Goal: Transaction & Acquisition: Purchase product/service

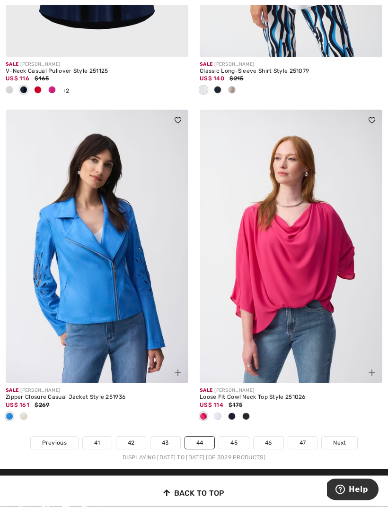
scroll to position [5667, 0]
click at [239, 437] on link "45" at bounding box center [234, 443] width 30 height 12
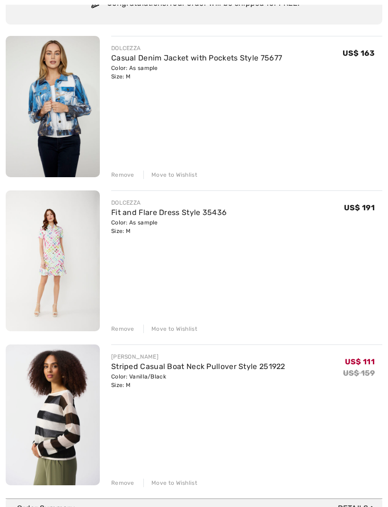
scroll to position [104, 0]
click at [183, 328] on div "Move to Wishlist" at bounding box center [170, 328] width 54 height 9
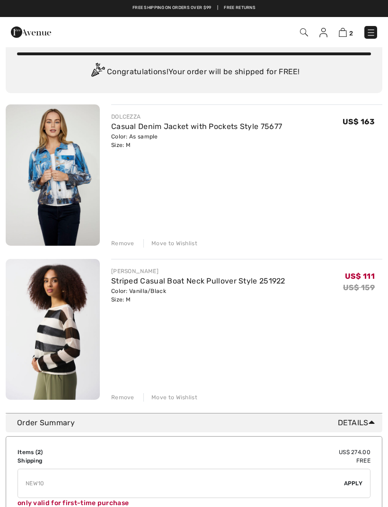
scroll to position [0, 0]
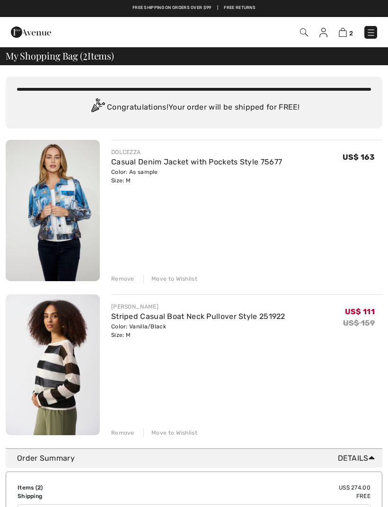
click at [176, 434] on div "Move to Wishlist" at bounding box center [170, 433] width 54 height 9
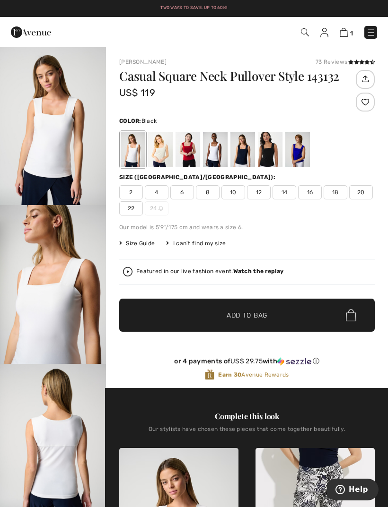
click at [270, 152] on div at bounding box center [270, 149] width 25 height 35
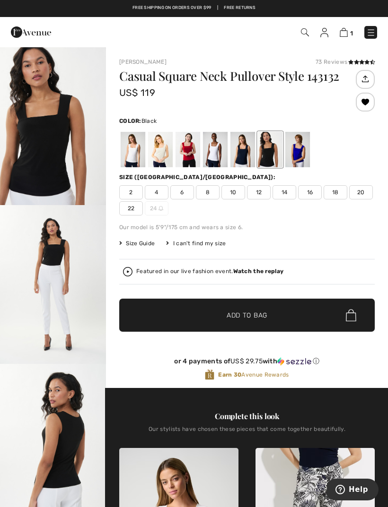
click at [206, 194] on span "8" at bounding box center [208, 192] width 24 height 14
click at [276, 311] on span "✔ Added to Bag Add to Bag" at bounding box center [246, 315] width 255 height 33
click at [341, 34] on img at bounding box center [342, 32] width 8 height 9
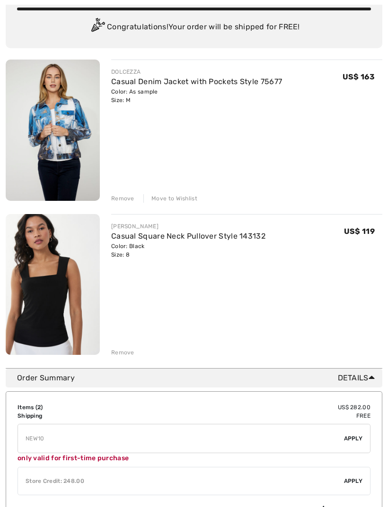
scroll to position [80, 0]
click at [126, 353] on div "Remove" at bounding box center [122, 352] width 23 height 9
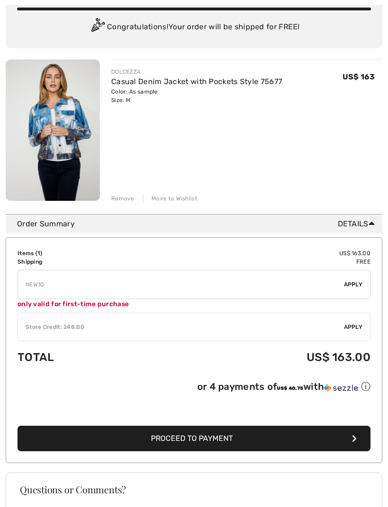
click at [353, 327] on span "Apply" at bounding box center [353, 327] width 19 height 9
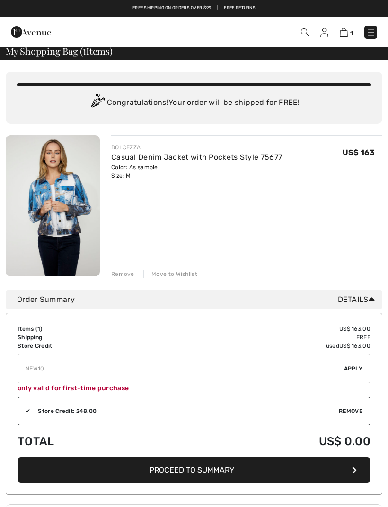
scroll to position [0, 0]
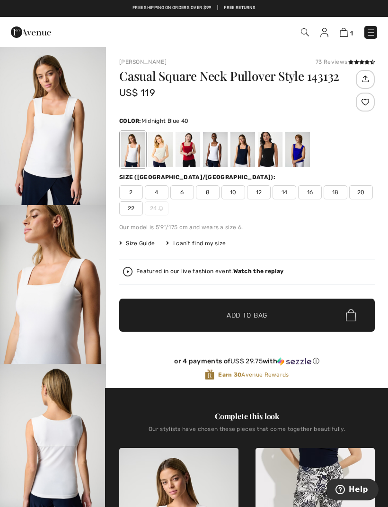
click at [246, 146] on div at bounding box center [242, 149] width 25 height 35
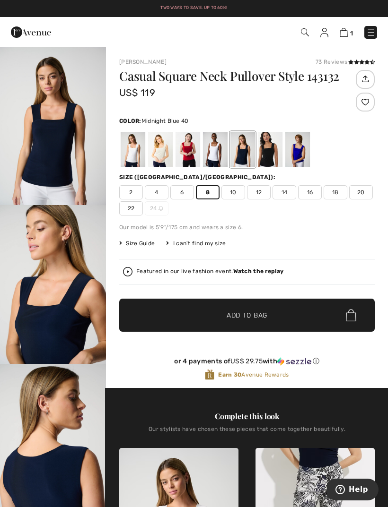
click at [270, 311] on span "✔ Added to Bag Add to Bag" at bounding box center [246, 315] width 255 height 33
click at [346, 32] on img at bounding box center [342, 32] width 8 height 9
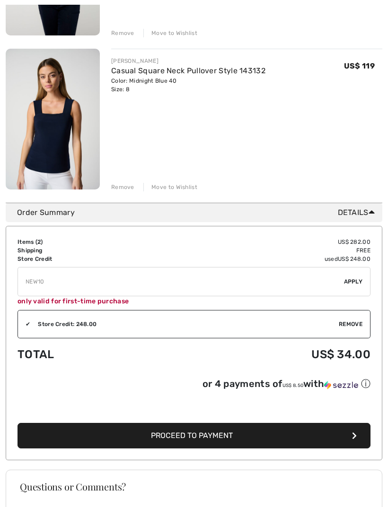
scroll to position [278, 0]
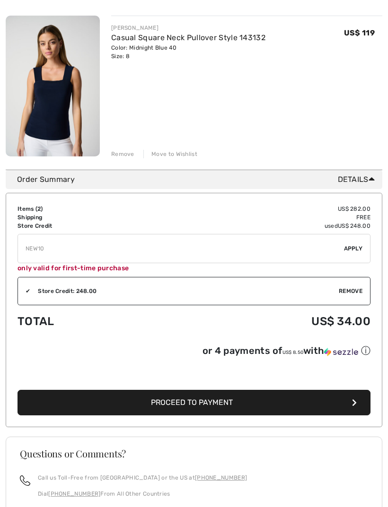
click at [246, 405] on button "Proceed to Payment" at bounding box center [193, 403] width 353 height 26
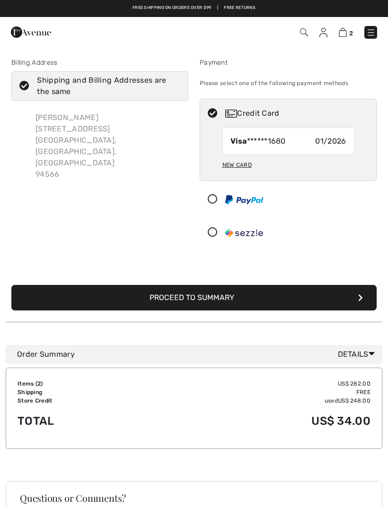
click at [289, 299] on button "Proceed to Summary" at bounding box center [193, 298] width 365 height 26
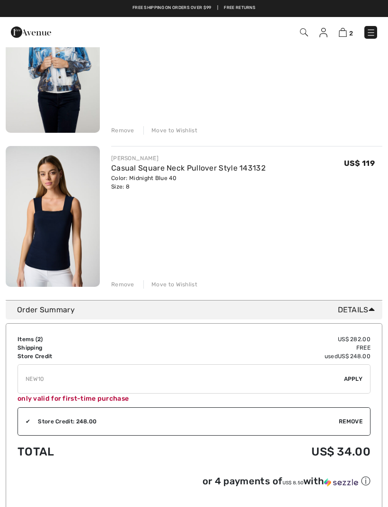
scroll to position [148, 0]
click at [171, 284] on div "Move to Wishlist" at bounding box center [170, 285] width 54 height 9
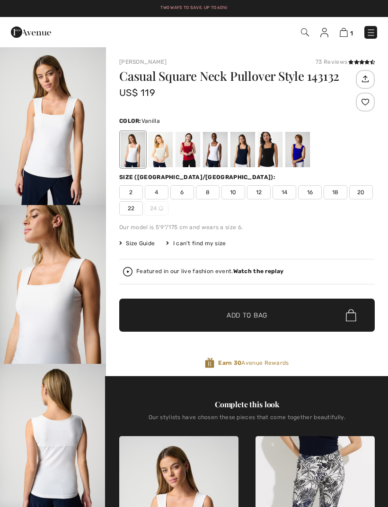
checkbox input "true"
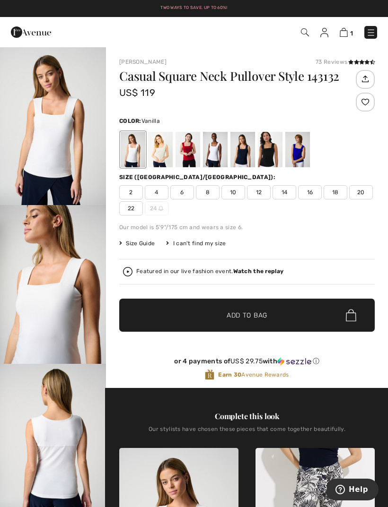
click at [270, 153] on div at bounding box center [270, 149] width 25 height 35
click at [211, 192] on span "8" at bounding box center [208, 192] width 24 height 14
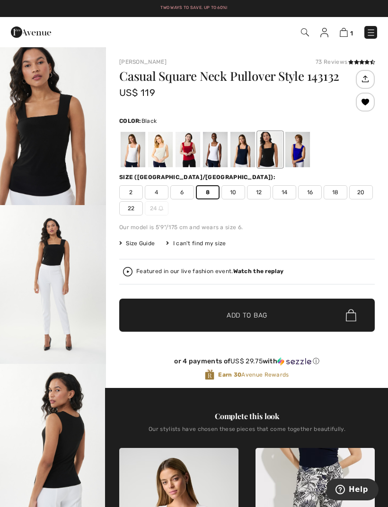
click at [268, 316] on span "✔ Added to Bag Add to Bag" at bounding box center [246, 315] width 255 height 33
click at [346, 35] on img at bounding box center [342, 32] width 8 height 9
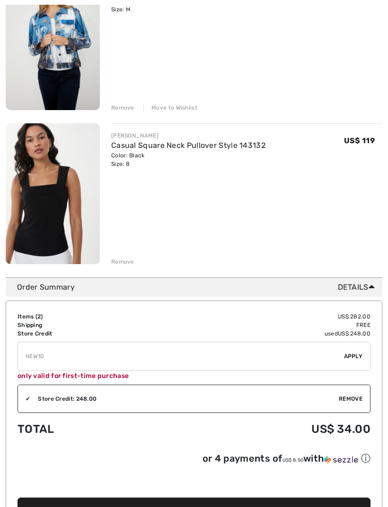
scroll to position [174, 0]
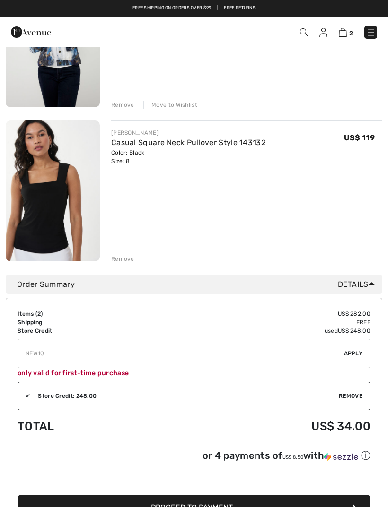
click at [231, 507] on span "Proceed to Payment" at bounding box center [192, 507] width 82 height 9
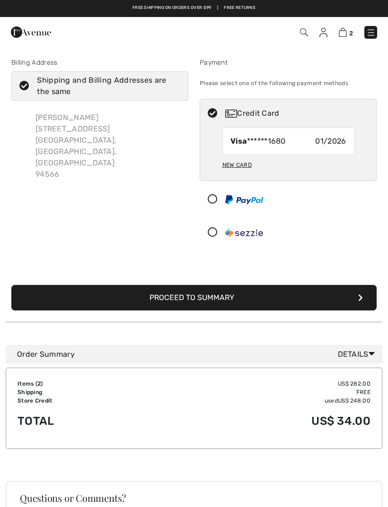
click at [278, 294] on button "Proceed to Summary" at bounding box center [193, 298] width 365 height 26
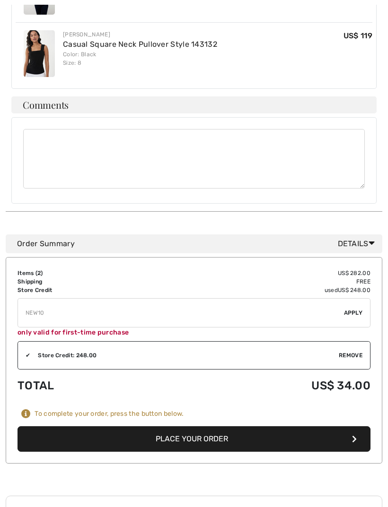
scroll to position [490, 0]
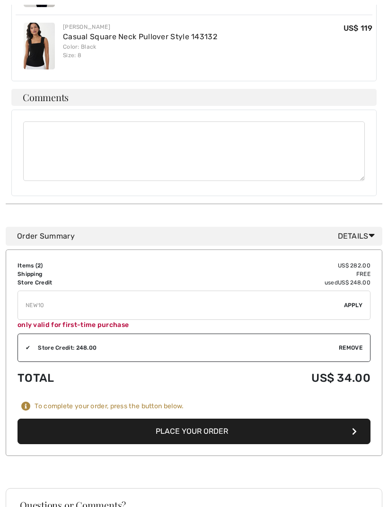
click at [223, 419] on button "Place Your Order" at bounding box center [193, 432] width 353 height 26
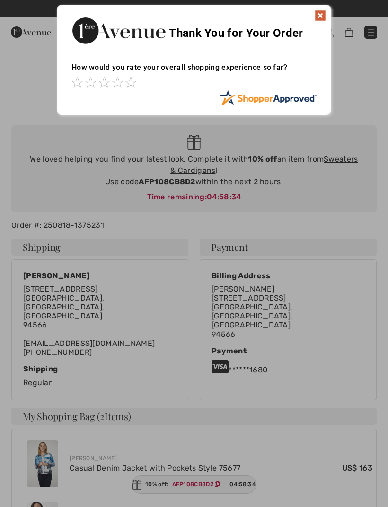
click at [320, 17] on img at bounding box center [319, 15] width 11 height 11
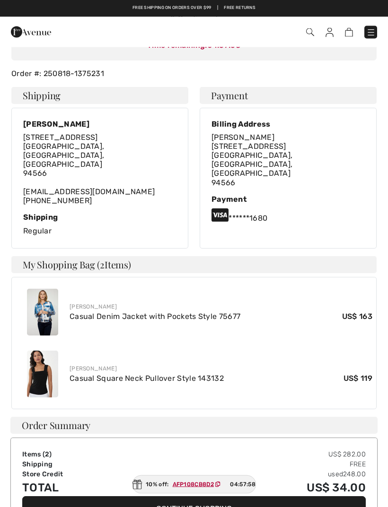
scroll to position [152, 0]
click at [108, 312] on link "Casual Denim Jacket with Pockets Style 75677" at bounding box center [154, 316] width 171 height 9
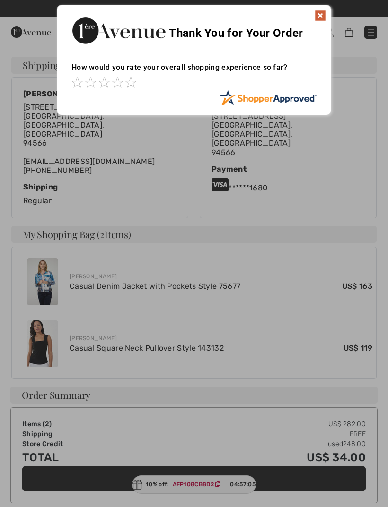
click at [322, 14] on img at bounding box center [319, 15] width 11 height 11
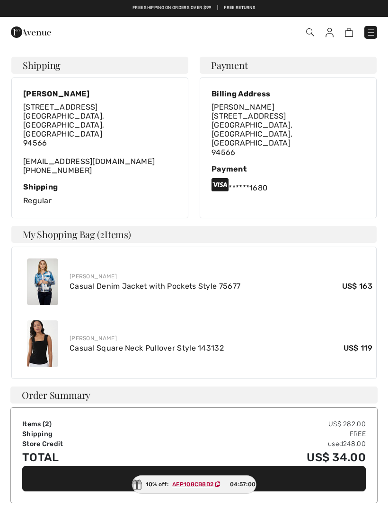
click at [79, 282] on link "Casual Denim Jacket with Pockets Style 75677" at bounding box center [154, 286] width 171 height 9
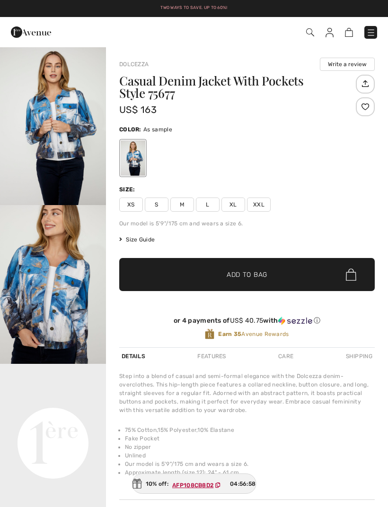
checkbox input "true"
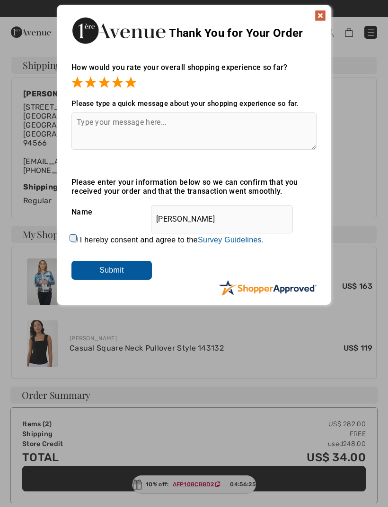
click at [124, 269] on input "Submit" at bounding box center [111, 270] width 80 height 19
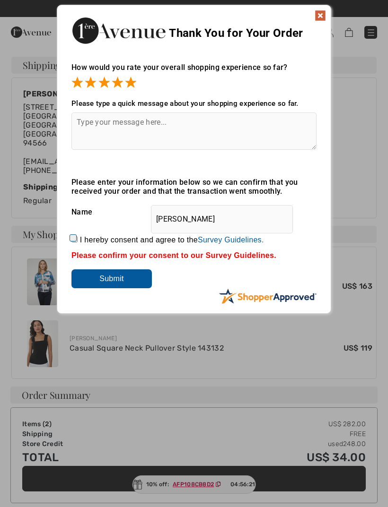
click at [318, 14] on img at bounding box center [319, 15] width 11 height 11
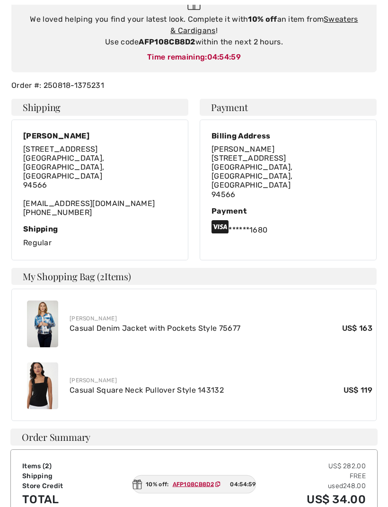
scroll to position [153, 0]
